Goal: Register for event/course

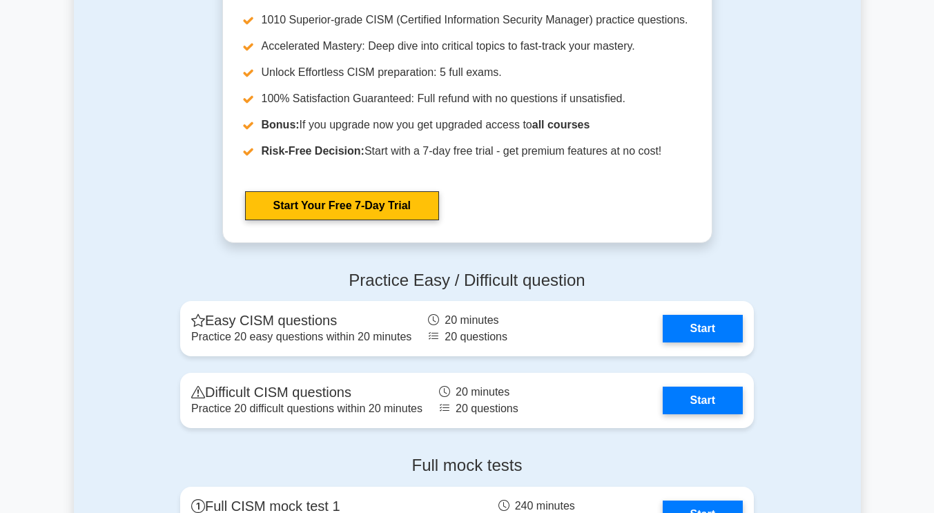
scroll to position [1589, 0]
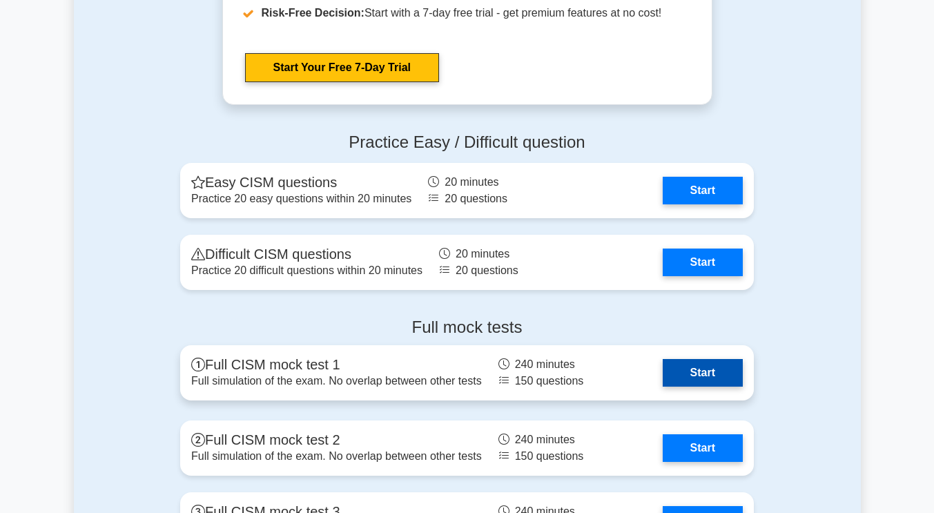
click at [695, 372] on link "Start" at bounding box center [703, 373] width 80 height 28
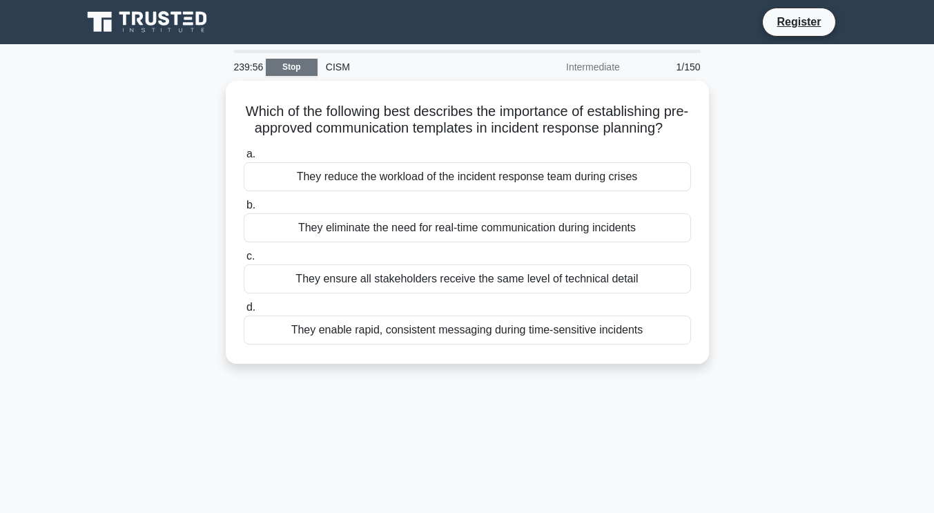
click at [280, 66] on link "Stop" at bounding box center [292, 67] width 52 height 17
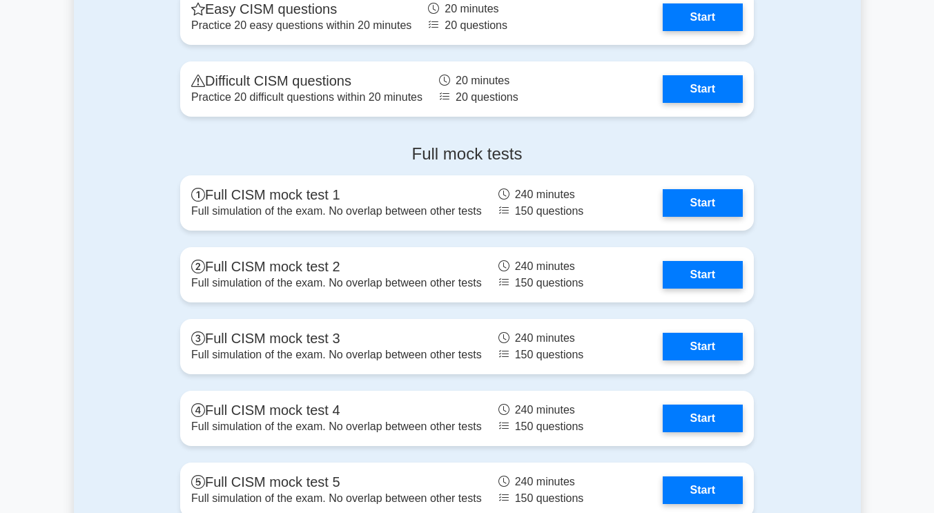
scroll to position [1865, 0]
